Goal: Task Accomplishment & Management: Use online tool/utility

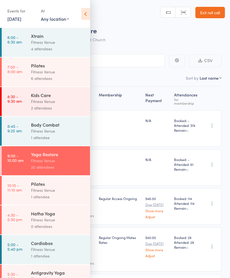
click at [59, 193] on div "Fitness Venue" at bounding box center [58, 190] width 54 height 7
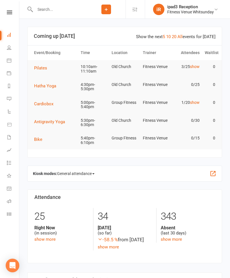
click at [41, 65] on span "Pilates" at bounding box center [40, 67] width 13 height 5
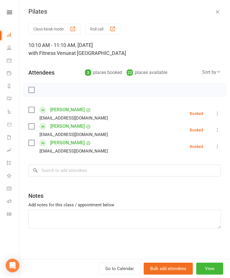
click at [105, 24] on button "Roll call" at bounding box center [102, 29] width 35 height 11
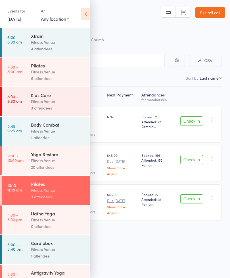
click at [83, 13] on icon at bounding box center [85, 14] width 9 height 12
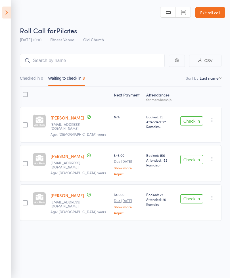
click at [213, 15] on link "Exit roll call" at bounding box center [211, 12] width 30 height 11
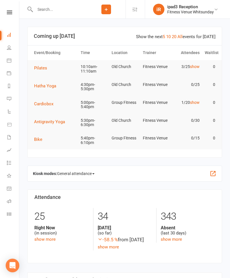
click at [8, 61] on icon at bounding box center [9, 60] width 5 height 5
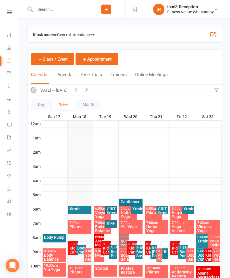
click at [80, 33] on span "General attendance" at bounding box center [76, 34] width 38 height 9
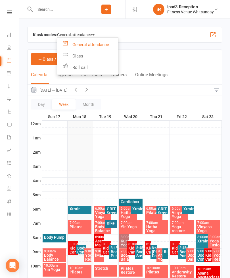
click at [77, 59] on link "Class" at bounding box center [87, 55] width 61 height 11
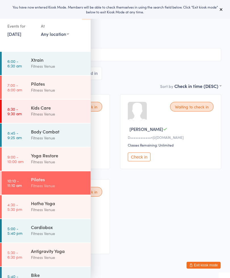
click at [224, 10] on button at bounding box center [221, 9] width 7 height 7
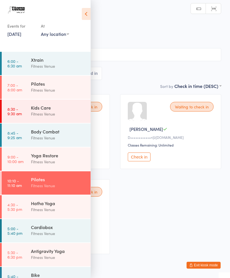
click at [84, 11] on icon at bounding box center [86, 14] width 9 height 12
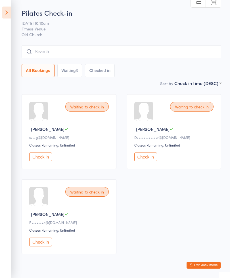
click at [148, 161] on button "Check in" at bounding box center [146, 156] width 23 height 9
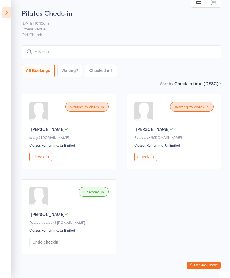
click at [142, 161] on button "Check in" at bounding box center [146, 156] width 23 height 9
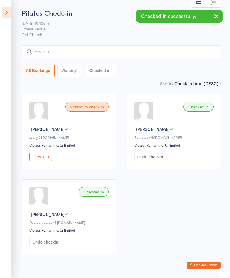
click at [65, 58] on input "search" at bounding box center [122, 51] width 200 height 13
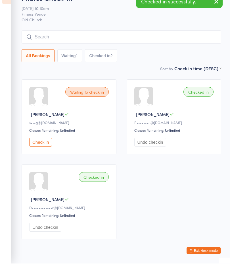
click at [71, 45] on input "search" at bounding box center [122, 51] width 200 height 13
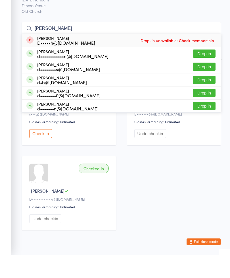
type input "[PERSON_NAME]"
click at [199, 73] on button "Drop in" at bounding box center [204, 77] width 23 height 8
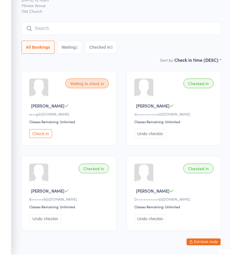
click at [59, 45] on input "search" at bounding box center [122, 51] width 200 height 13
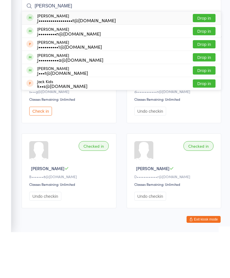
type input "[PERSON_NAME]"
click at [56, 77] on div "j•••••••••n@[DOMAIN_NAME]" at bounding box center [69, 79] width 64 height 5
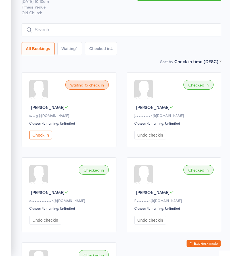
click at [64, 45] on input "search" at bounding box center [122, 51] width 200 height 13
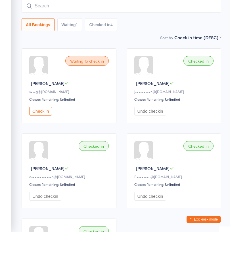
click at [68, 45] on input "search" at bounding box center [122, 51] width 200 height 13
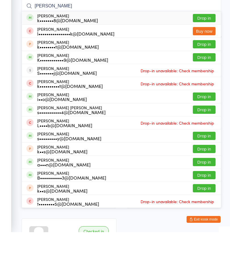
type input "[PERSON_NAME]"
click at [202, 60] on button "Drop in" at bounding box center [204, 64] width 23 height 8
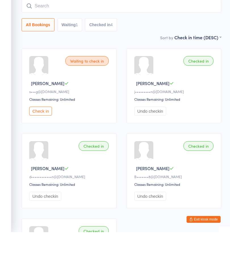
scroll to position [46, 0]
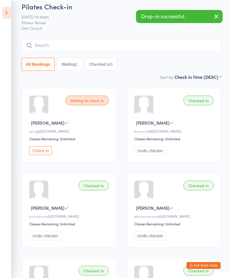
click at [84, 42] on input "search" at bounding box center [122, 45] width 200 height 13
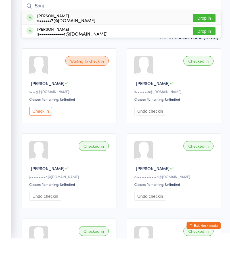
type input "Sonj"
click at [202, 53] on button "Drop in" at bounding box center [204, 57] width 23 height 8
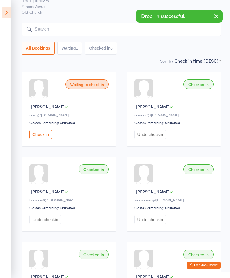
scroll to position [17, 0]
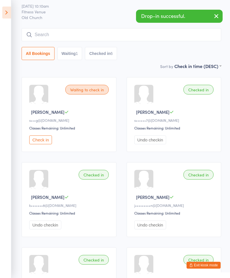
click at [71, 35] on input "search" at bounding box center [122, 34] width 200 height 13
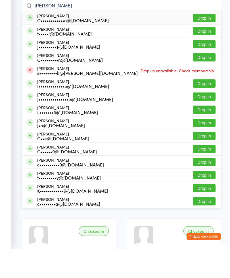
type input "[PERSON_NAME]"
click at [205, 43] on button "Drop in" at bounding box center [204, 47] width 23 height 8
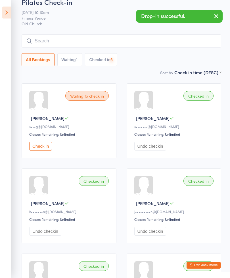
scroll to position [0, 0]
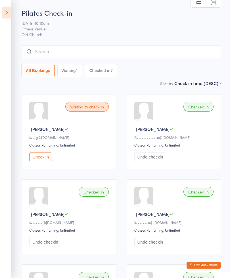
click at [67, 46] on input "search" at bounding box center [122, 51] width 200 height 13
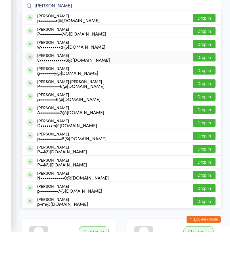
type input "[PERSON_NAME]"
click at [63, 103] on div "v•••••••••••••8@[DOMAIN_NAME]" at bounding box center [73, 105] width 73 height 5
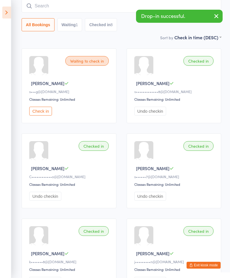
click at [38, 115] on button "Check in" at bounding box center [40, 111] width 23 height 9
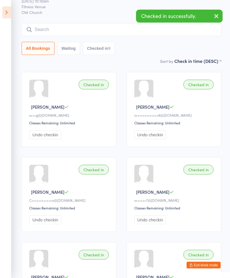
scroll to position [16, 0]
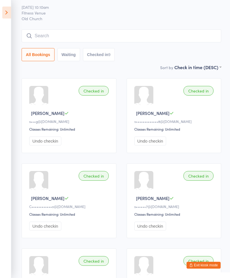
click at [61, 39] on input "search" at bounding box center [122, 35] width 200 height 13
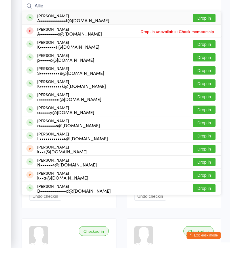
type input "Allie"
click at [201, 44] on button "Drop in" at bounding box center [204, 48] width 23 height 8
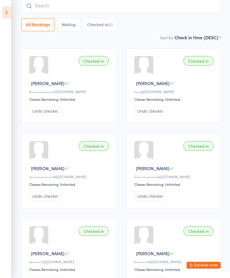
click at [57, 10] on input "search" at bounding box center [122, 5] width 200 height 13
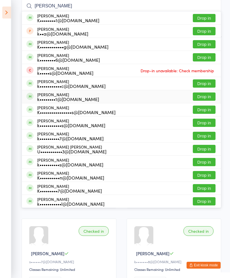
type input "[PERSON_NAME]"
click at [51, 97] on div "k••••••••1@[DOMAIN_NAME]" at bounding box center [68, 99] width 62 height 5
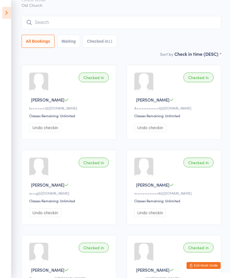
click at [76, 22] on input "search" at bounding box center [122, 22] width 200 height 13
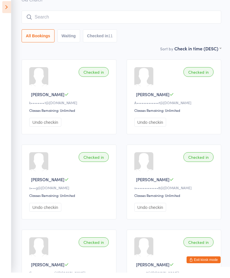
scroll to position [24, 0]
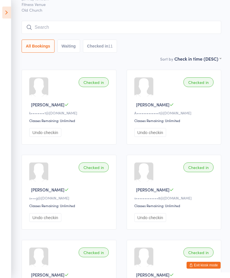
click at [55, 26] on input "search" at bounding box center [122, 27] width 200 height 13
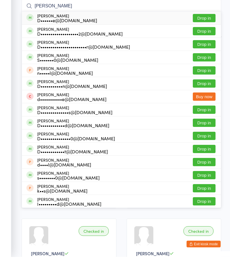
type input "[PERSON_NAME]"
click at [198, 35] on button "Drop in" at bounding box center [204, 39] width 23 height 8
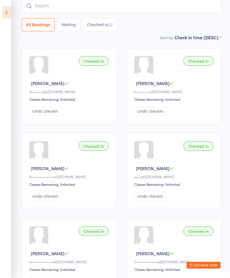
click at [48, 9] on input "search" at bounding box center [122, 5] width 200 height 13
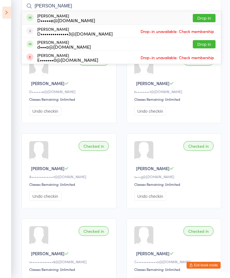
type input "[PERSON_NAME]"
click at [199, 18] on button "Drop in" at bounding box center [204, 18] width 23 height 8
